Goal: Information Seeking & Learning: Stay updated

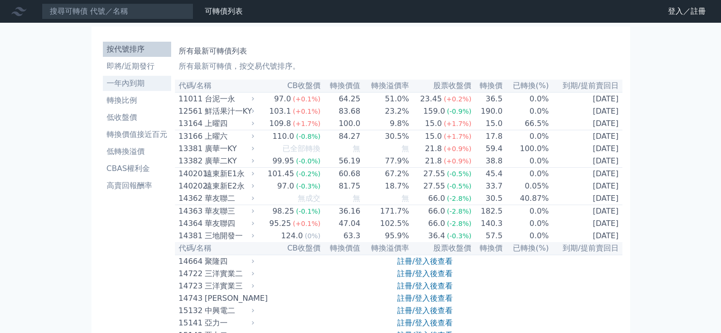
click at [123, 84] on li "一年內到期" at bounding box center [137, 83] width 68 height 11
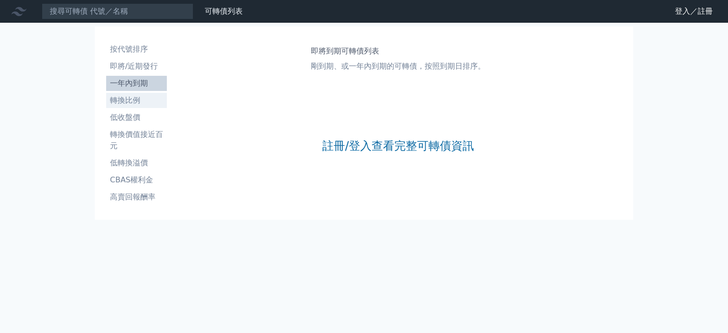
click at [130, 103] on li "轉換比例" at bounding box center [136, 100] width 61 height 11
